Goal: Information Seeking & Learning: Learn about a topic

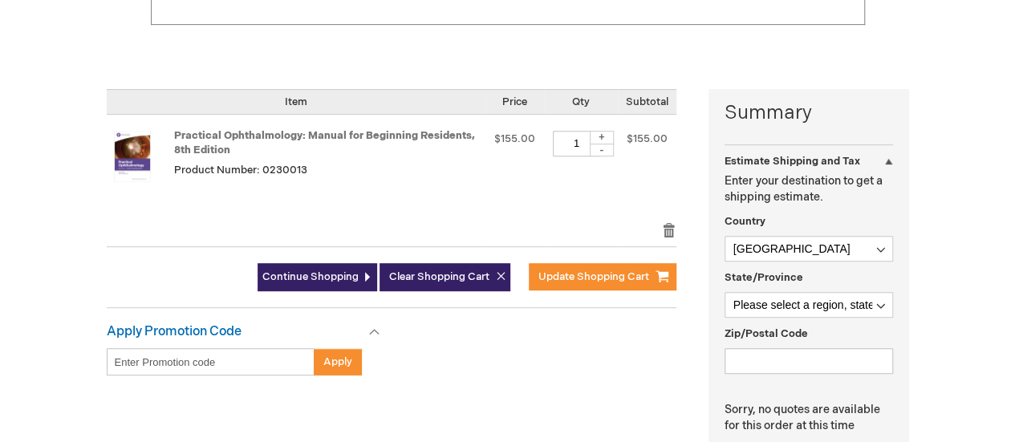
click at [566, 343] on div "Apply Promotion Code Enter discount code Apply Gift Cards This won't take long …" at bounding box center [408, 357] width 602 height 67
click at [797, 249] on select "[GEOGRAPHIC_DATA] [GEOGRAPHIC_DATA] [GEOGRAPHIC_DATA] [GEOGRAPHIC_DATA] [US_STA…" at bounding box center [808, 249] width 168 height 26
select select "ES"
click at [724, 236] on select "[GEOGRAPHIC_DATA] [GEOGRAPHIC_DATA] [GEOGRAPHIC_DATA] [GEOGRAPHIC_DATA] [US_STA…" at bounding box center [808, 249] width 168 height 26
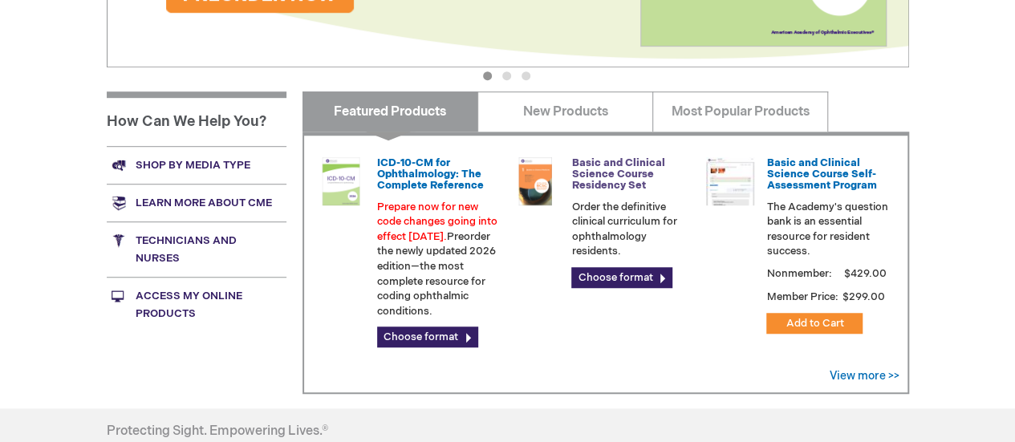
click at [616, 180] on link "Basic and Clinical Science Course Residency Set" at bounding box center [617, 174] width 93 height 36
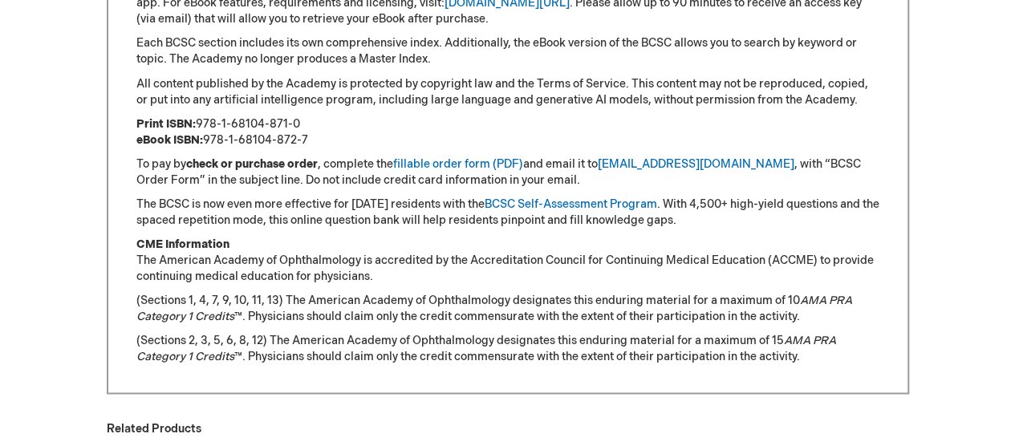
scroll to position [1363, 0]
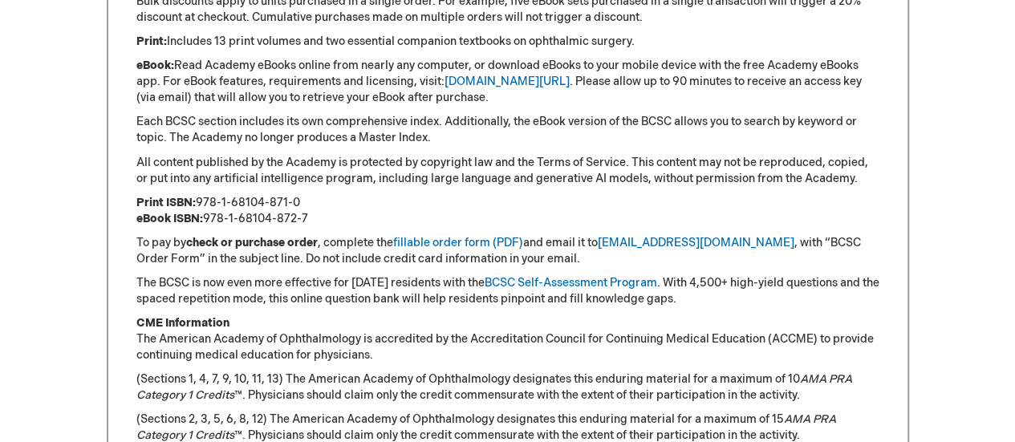
drag, startPoint x: 200, startPoint y: 196, endPoint x: 322, endPoint y: 204, distance: 123.0
click at [322, 203] on p "Print ISBN: 978-1-68104-871-0 eBook ISBN: 978-1-68104-872-7" at bounding box center [507, 210] width 743 height 32
copy p "978-1-68104-871-0"
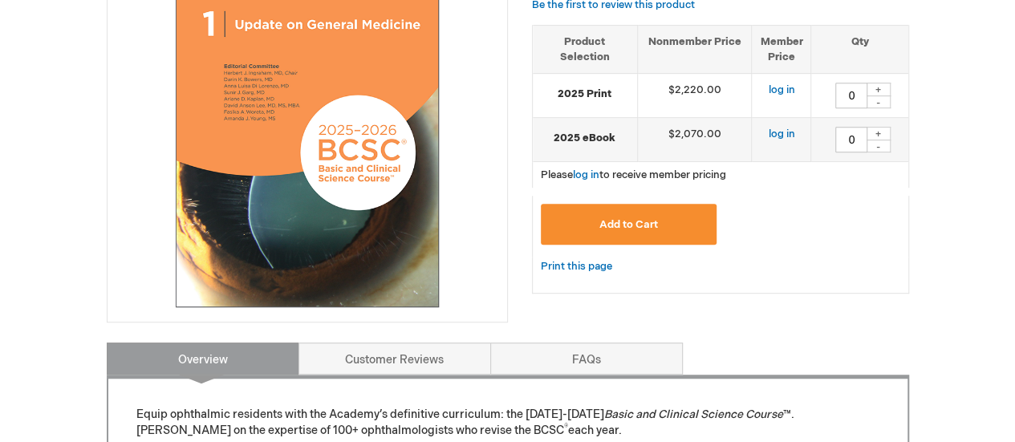
scroll to position [561, 0]
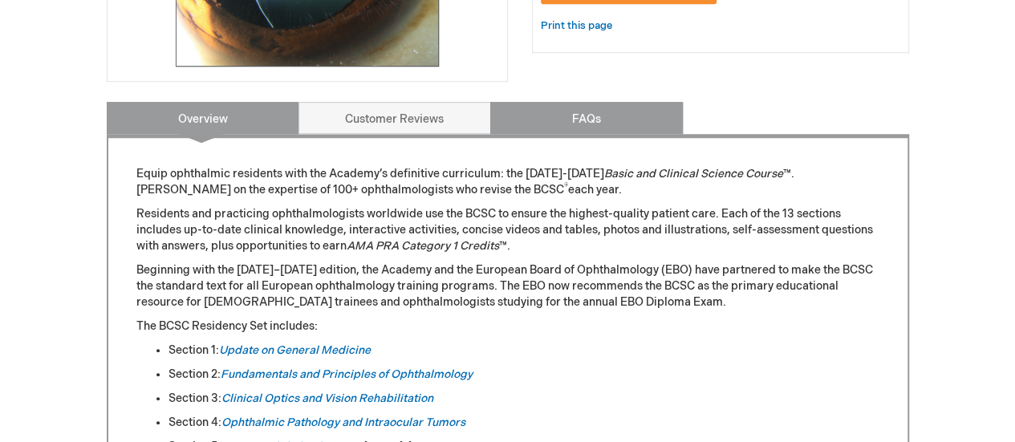
click at [636, 126] on link "FAQs" at bounding box center [586, 118] width 192 height 32
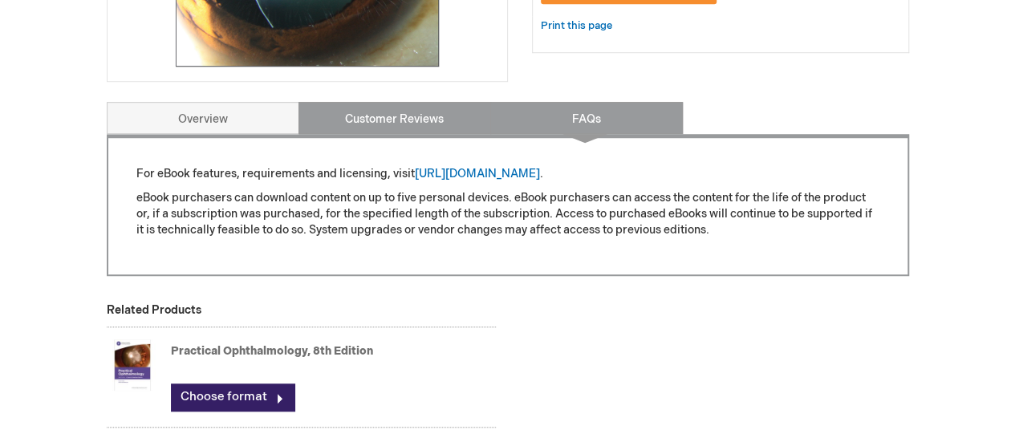
click at [446, 118] on link "Customer Reviews" at bounding box center [394, 118] width 192 height 32
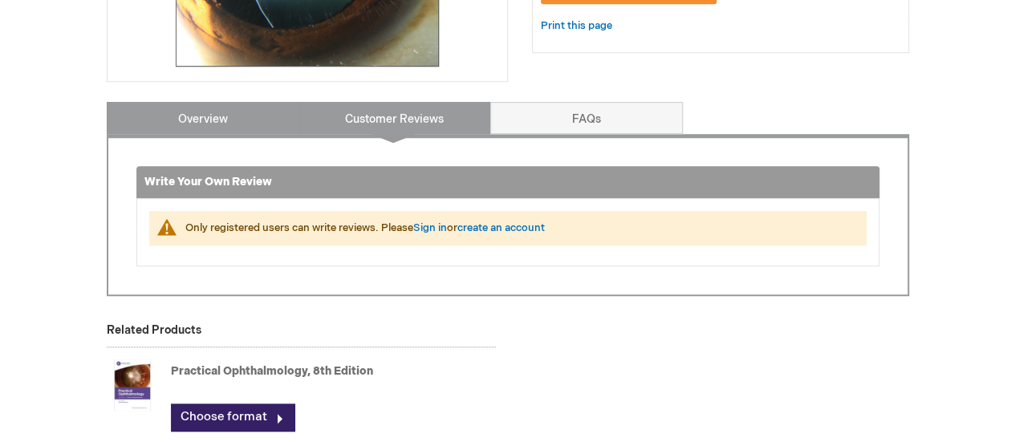
click at [214, 122] on link "Overview" at bounding box center [203, 118] width 192 height 32
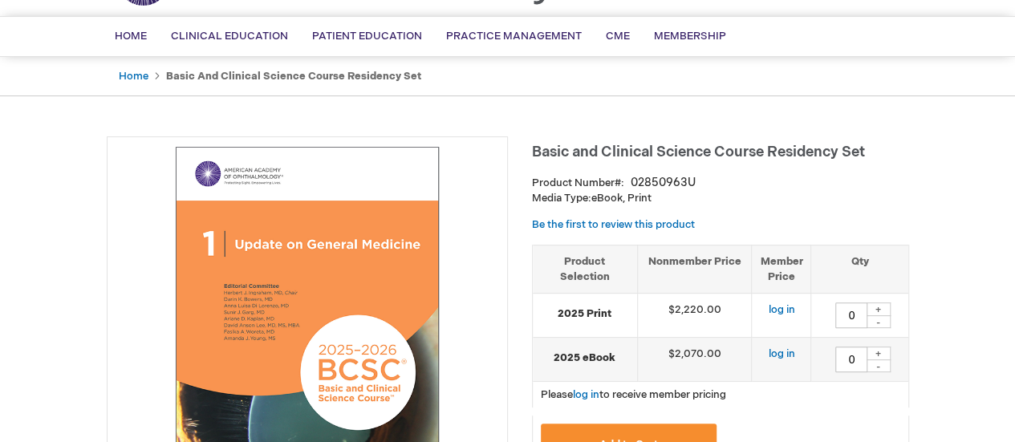
scroll to position [21, 0]
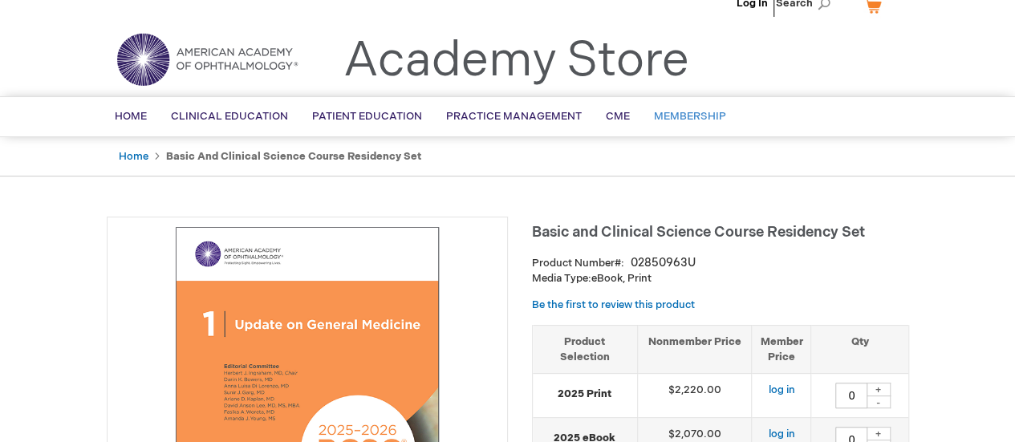
click at [704, 118] on span "Membership" at bounding box center [690, 116] width 72 height 13
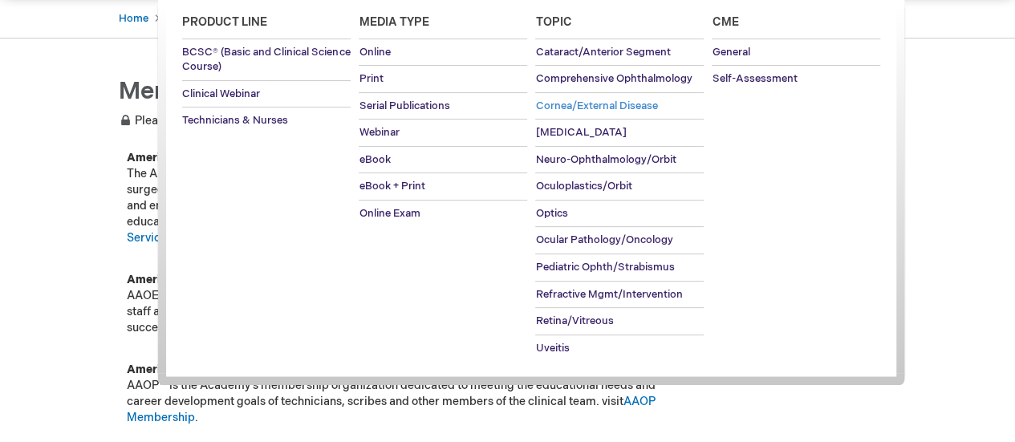
scroll to position [80, 0]
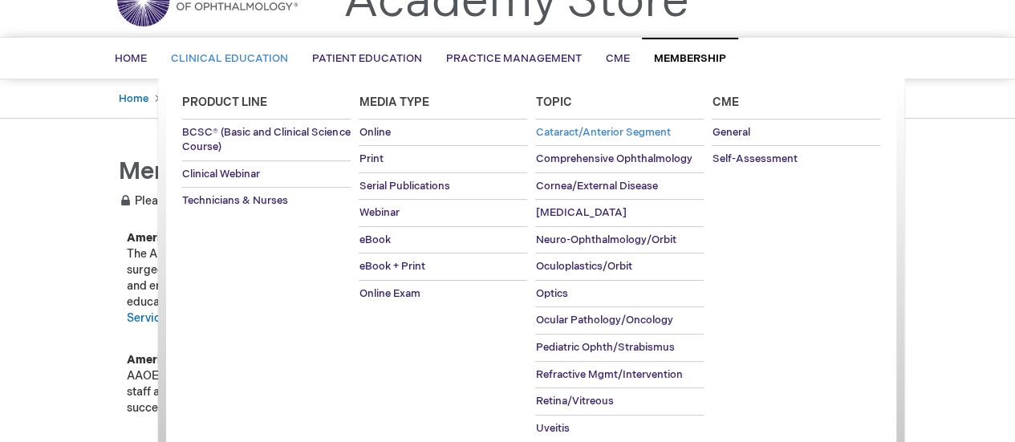
click at [642, 126] on span "Cataract/Anterior Segment" at bounding box center [602, 132] width 135 height 13
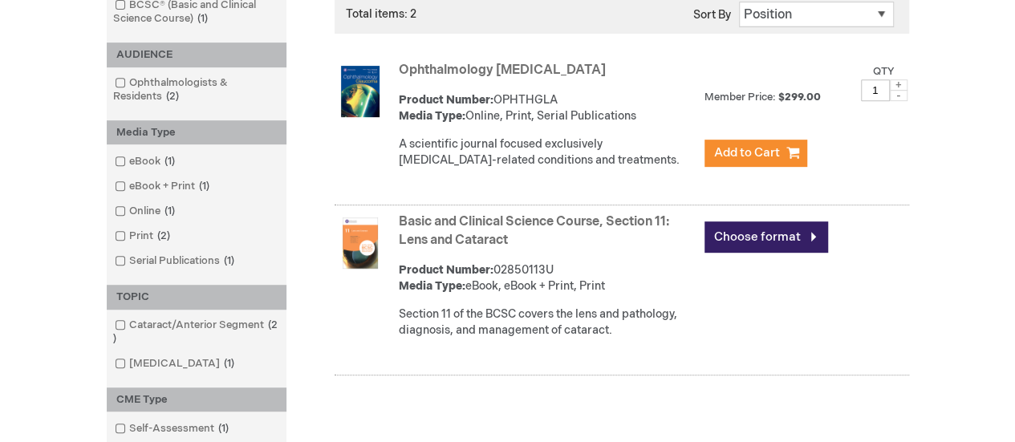
scroll to position [321, 0]
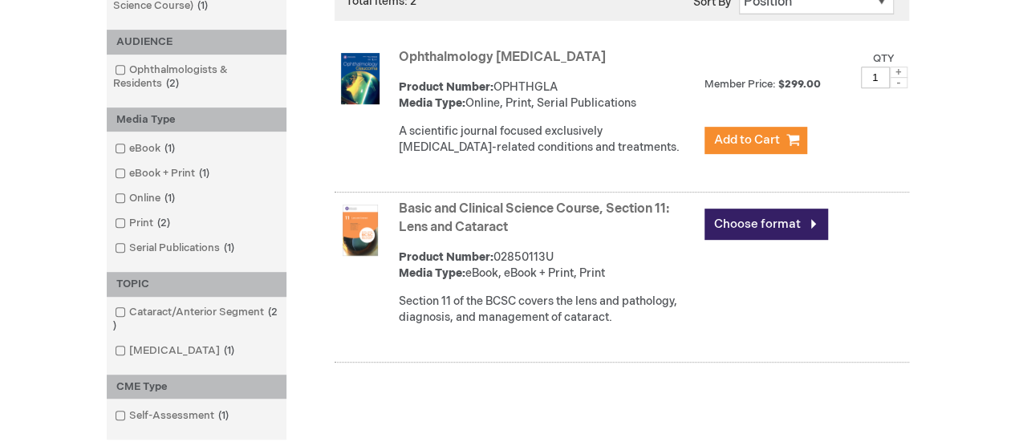
click at [350, 232] on img at bounding box center [359, 230] width 51 height 51
